Goal: Task Accomplishment & Management: Use online tool/utility

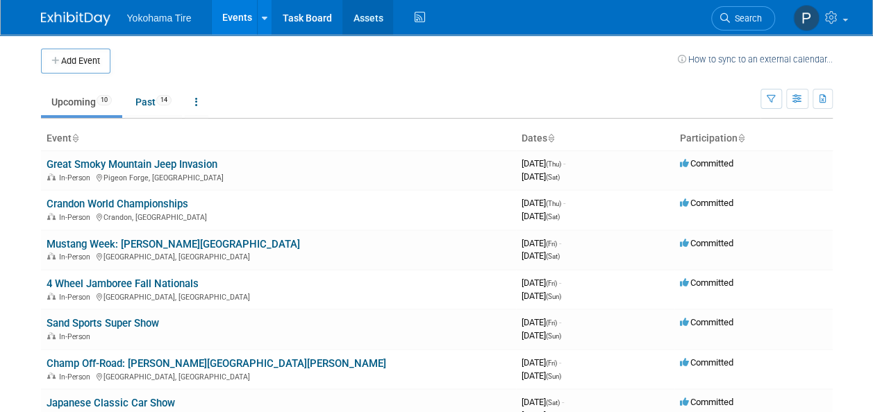
click at [360, 28] on link "Assets" at bounding box center [367, 17] width 51 height 35
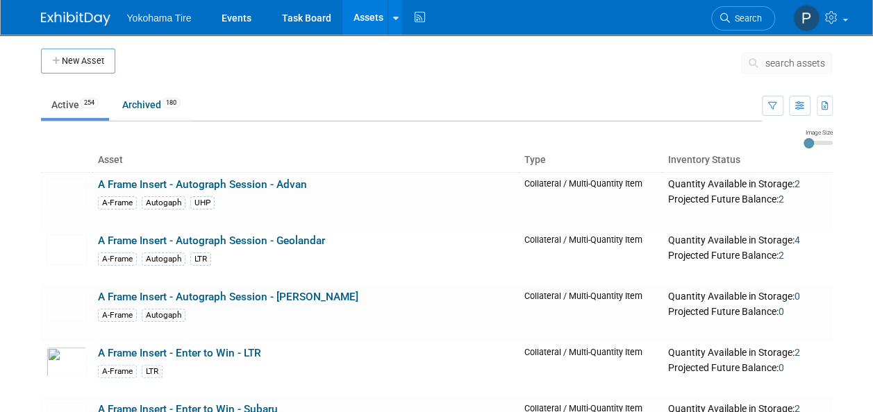
click at [778, 61] on span "search assets" at bounding box center [795, 63] width 60 height 11
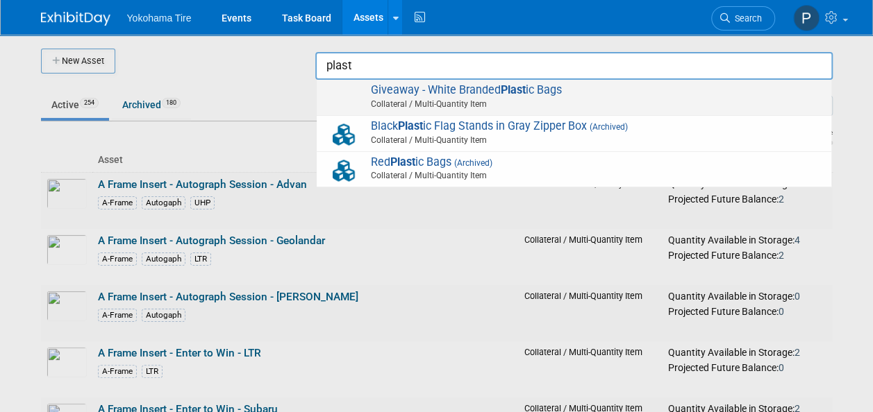
click at [532, 108] on span "Collateral / Multi-Quantity Item" at bounding box center [576, 104] width 496 height 12
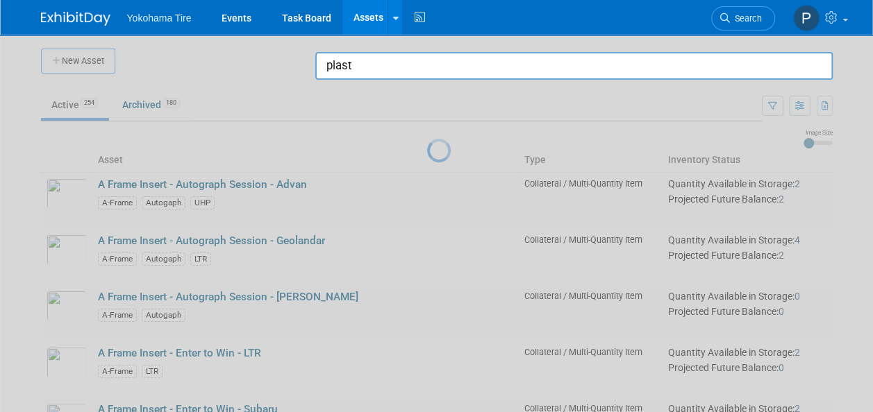
type input "Giveaway - White Branded Plastic Bags"
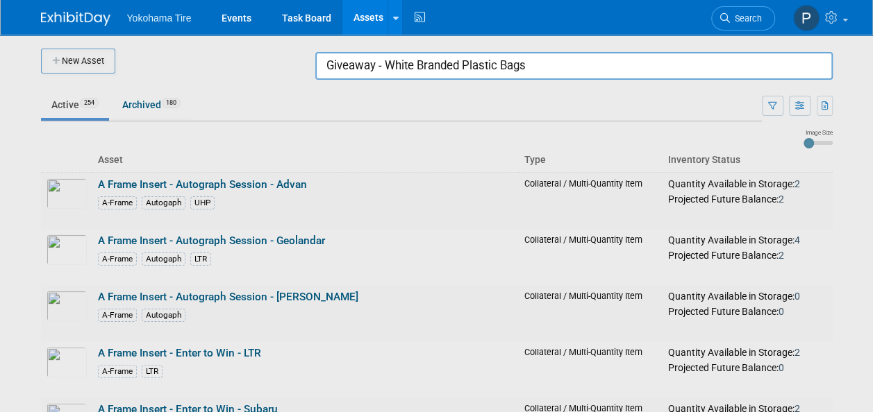
click at [437, 84] on div at bounding box center [437, 206] width 0 height 412
drag, startPoint x: 535, startPoint y: 69, endPoint x: 291, endPoint y: 52, distance: 244.2
click at [291, 52] on body "Yokohama Tire Events Task Board Assets New Asset Search Assets Bulk Upload Asse…" at bounding box center [436, 206] width 873 height 412
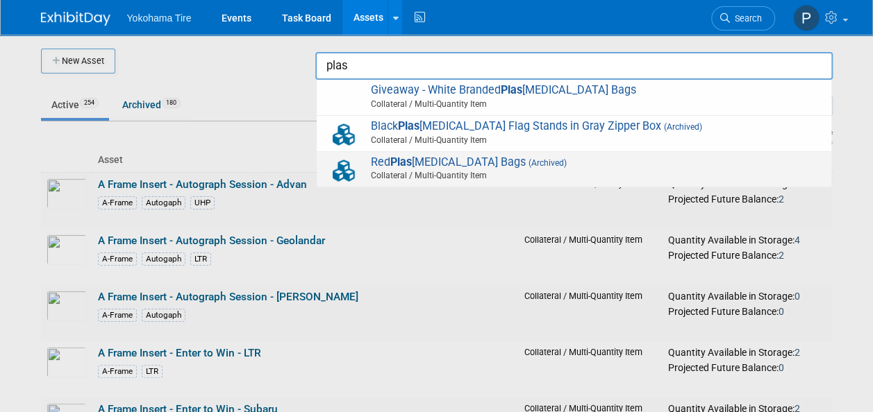
click at [370, 172] on span "Collateral / Multi-Quantity Item" at bounding box center [576, 175] width 496 height 12
type input "Red Plastic Bags"
